Goal: Book appointment/travel/reservation

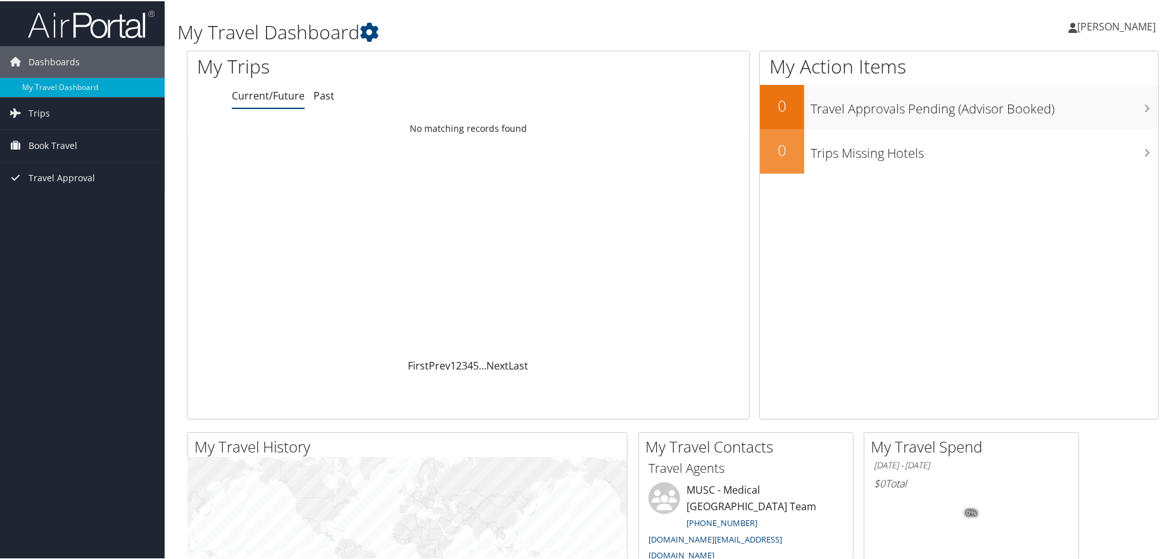
click at [1110, 25] on span "[PERSON_NAME]" at bounding box center [1117, 25] width 79 height 14
click at [49, 117] on link "Trips" at bounding box center [82, 112] width 165 height 32
click at [65, 200] on span "Book Travel" at bounding box center [53, 202] width 49 height 32
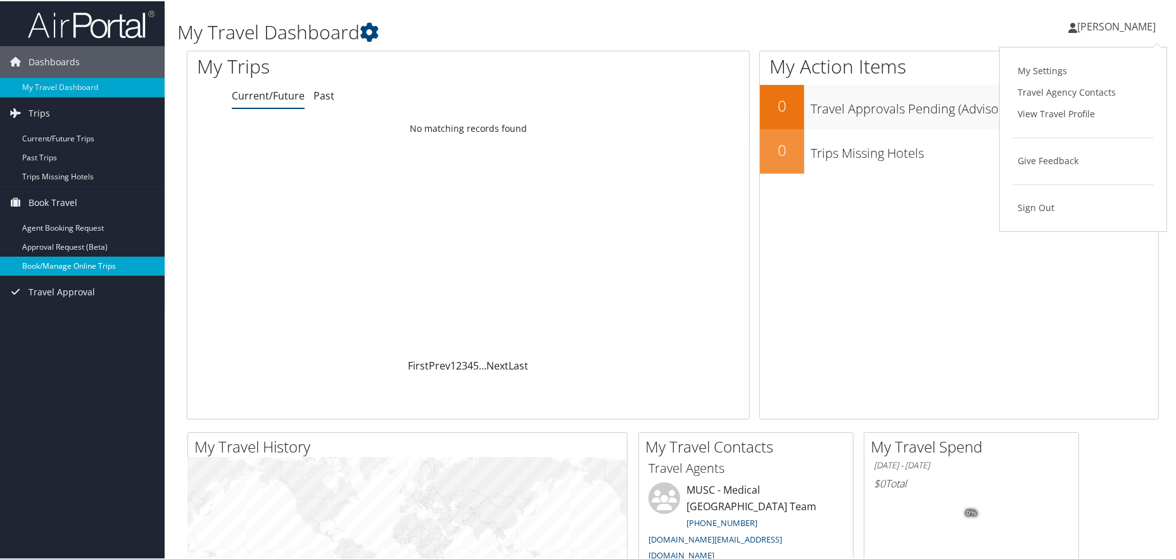
click at [67, 261] on link "Book/Manage Online Trips" at bounding box center [82, 264] width 165 height 19
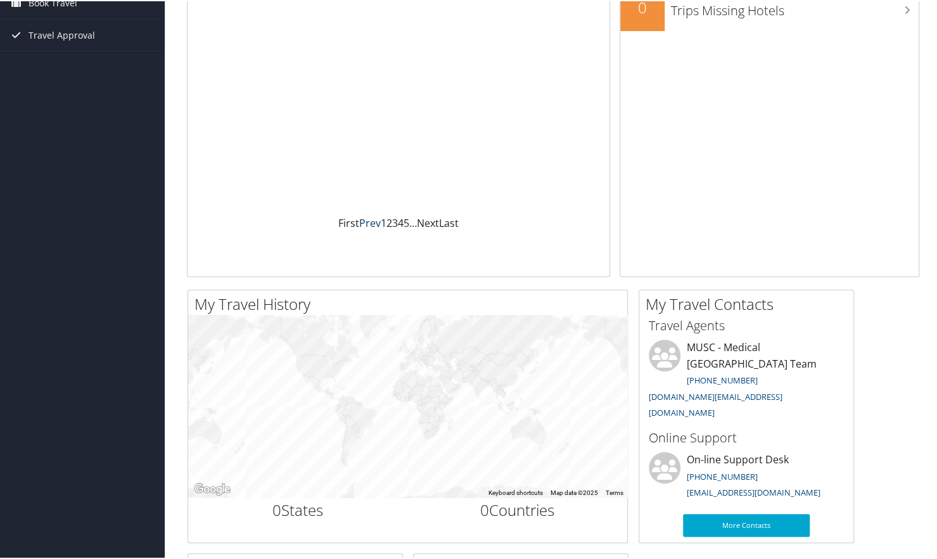
scroll to position [190, 0]
